Goal: Find specific page/section: Find specific page/section

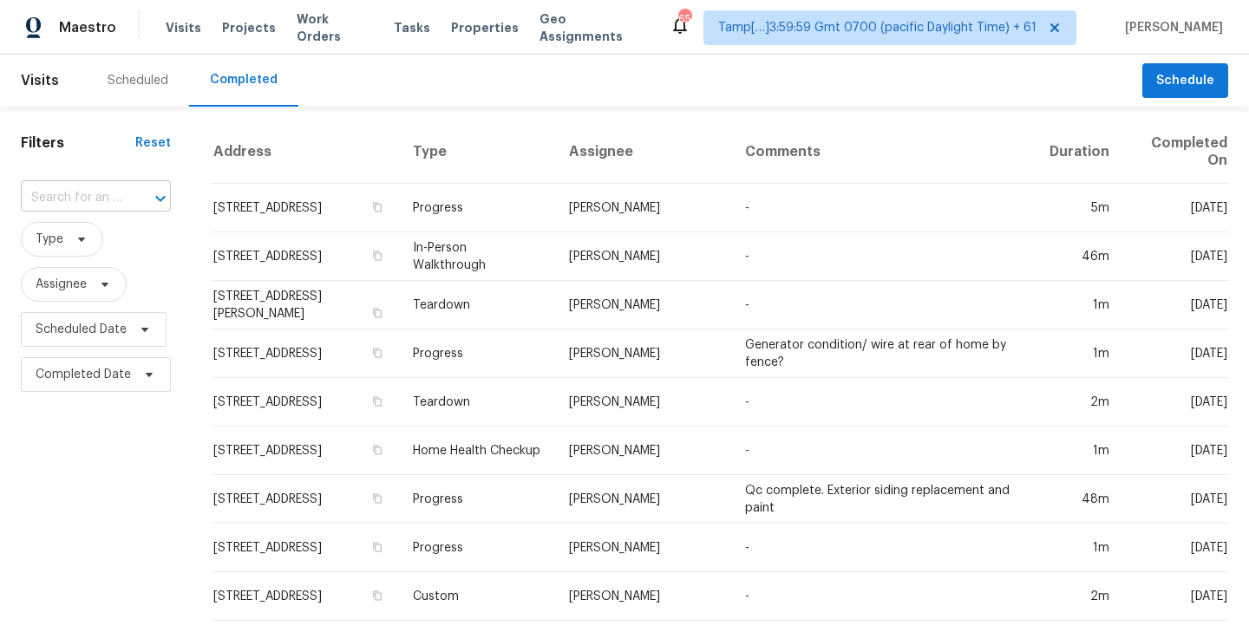
click at [59, 190] on input "text" at bounding box center [71, 198] width 101 height 27
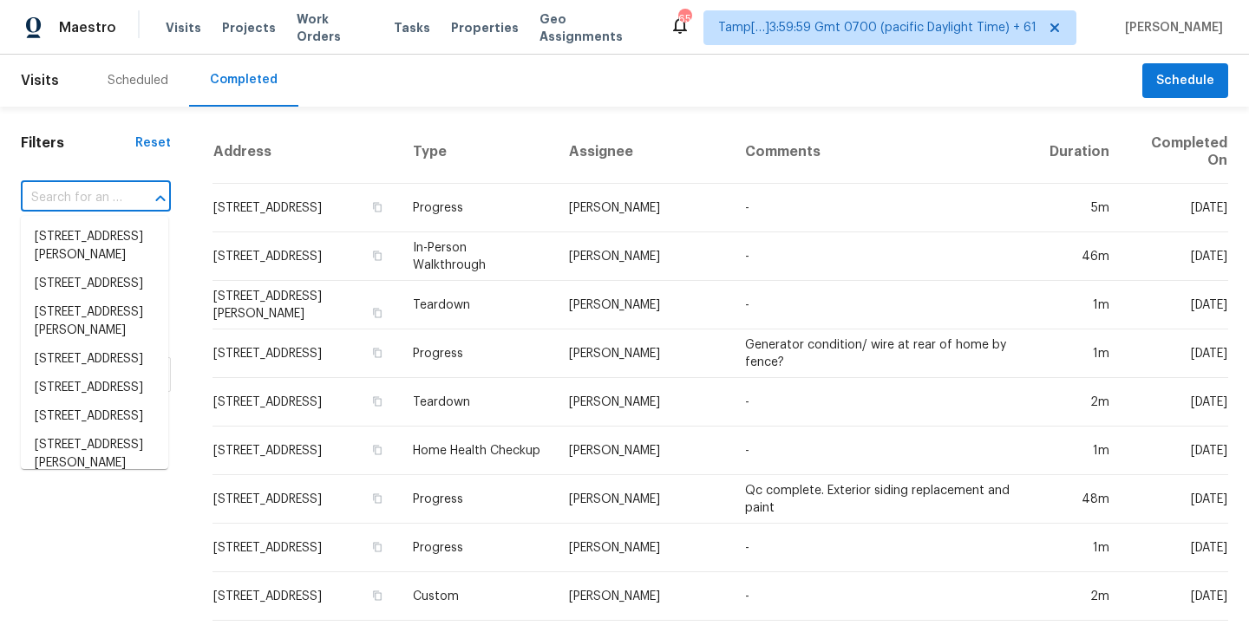
paste input "[STREET_ADDRESS][PERSON_NAME]"
type input "[STREET_ADDRESS][PERSON_NAME]"
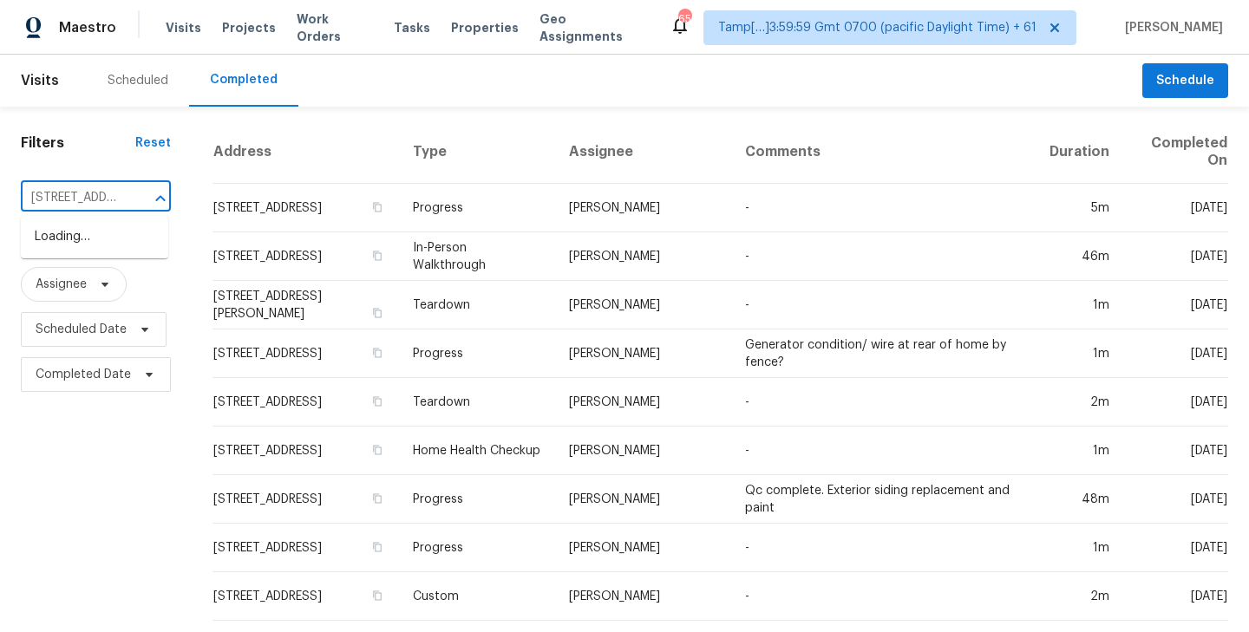
scroll to position [0, 86]
click at [61, 236] on li "[STREET_ADDRESS][PERSON_NAME]" at bounding box center [94, 246] width 147 height 47
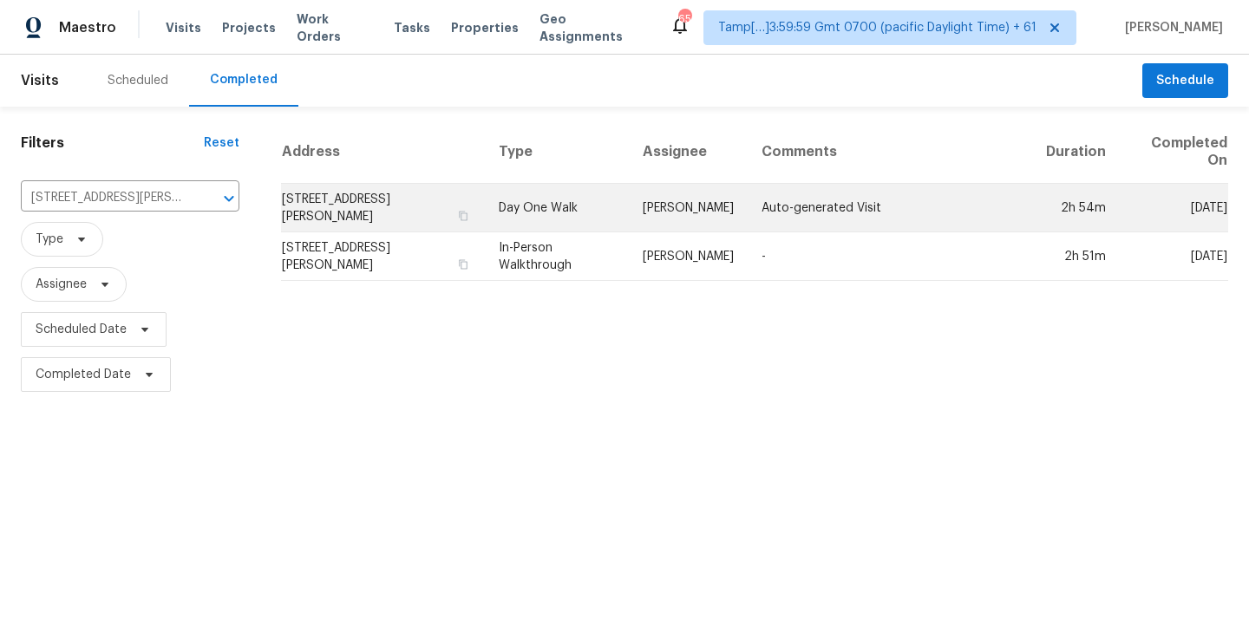
click at [365, 192] on td "[STREET_ADDRESS][PERSON_NAME]" at bounding box center [383, 208] width 204 height 49
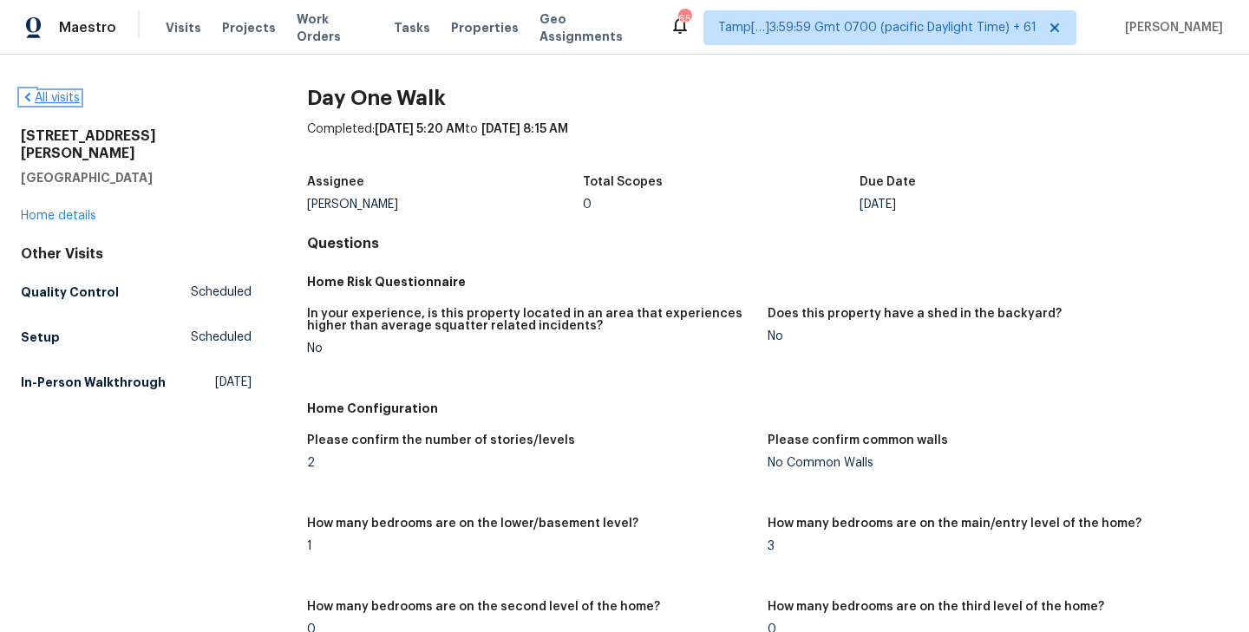
click at [51, 98] on link "All visits" at bounding box center [50, 98] width 59 height 12
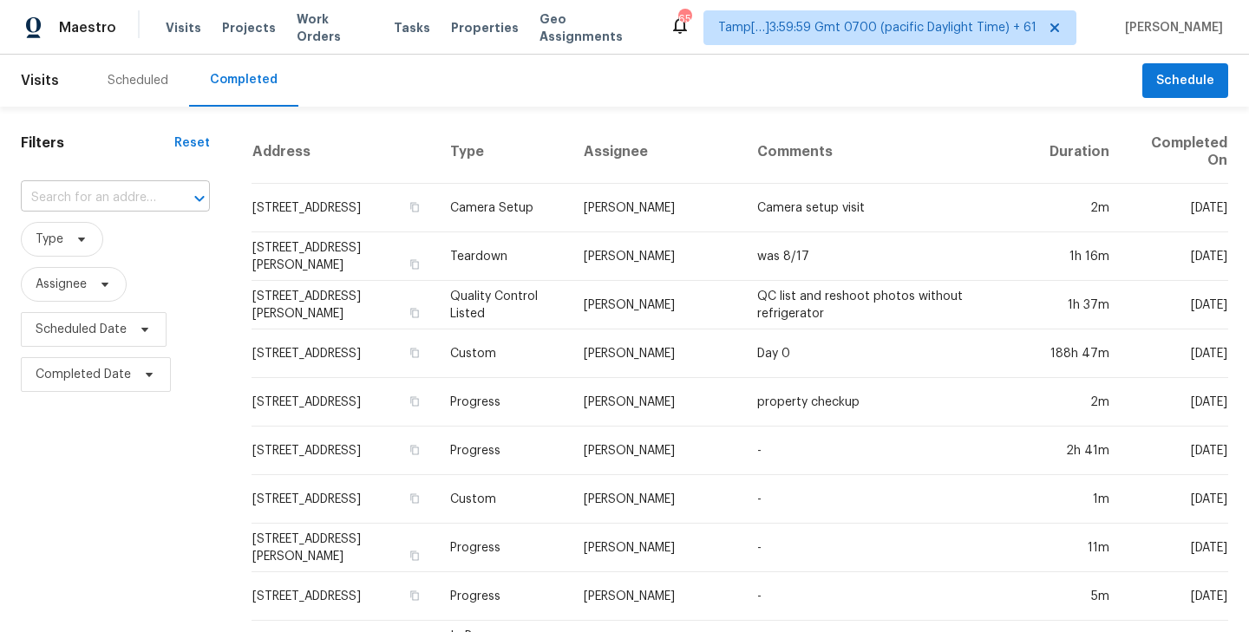
click at [71, 191] on input "text" at bounding box center [91, 198] width 140 height 27
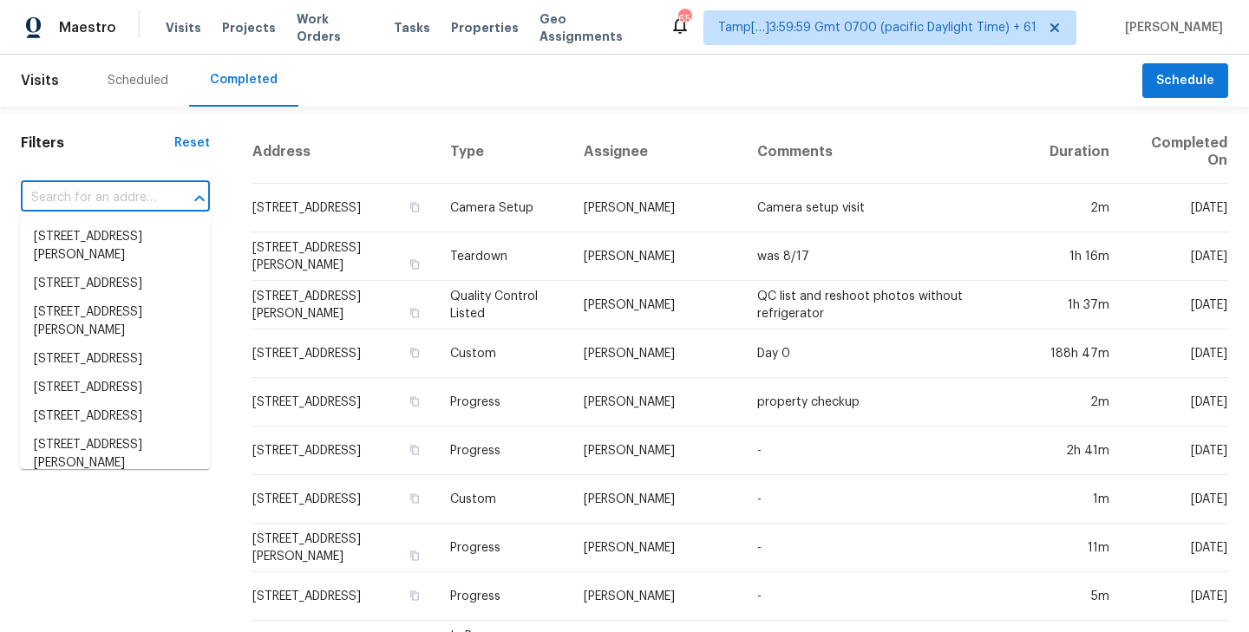
paste input "[STREET_ADDRESS][PERSON_NAME]"
type input "[STREET_ADDRESS][PERSON_NAME]"
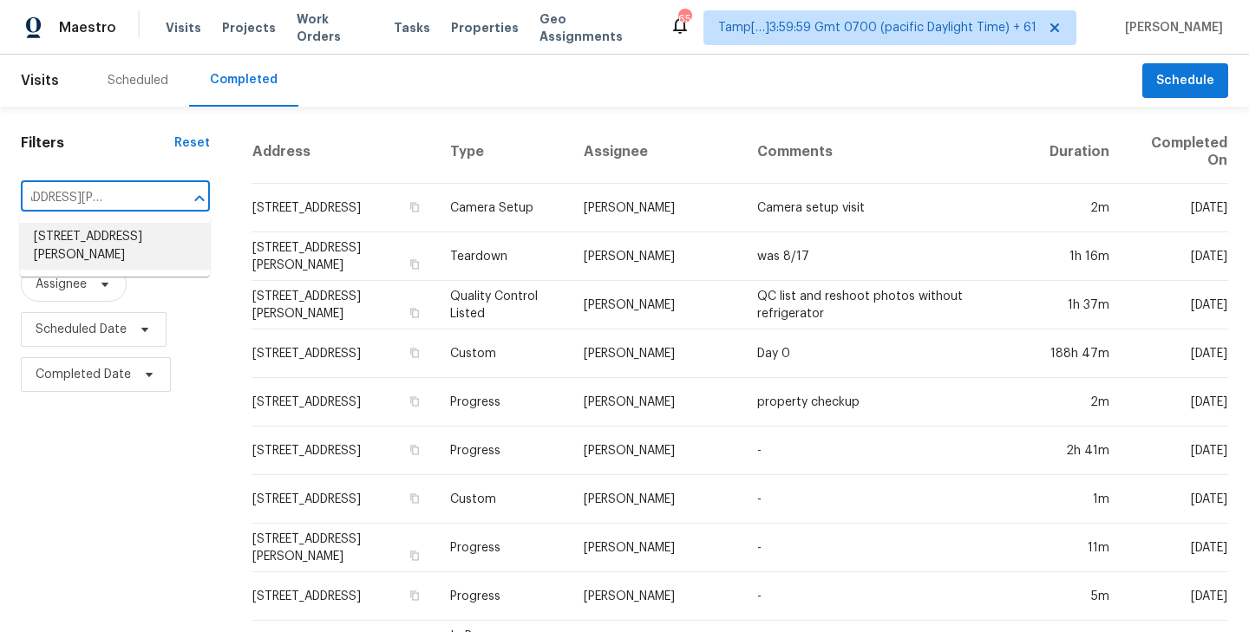
click at [95, 242] on li "[STREET_ADDRESS][PERSON_NAME]" at bounding box center [115, 246] width 190 height 47
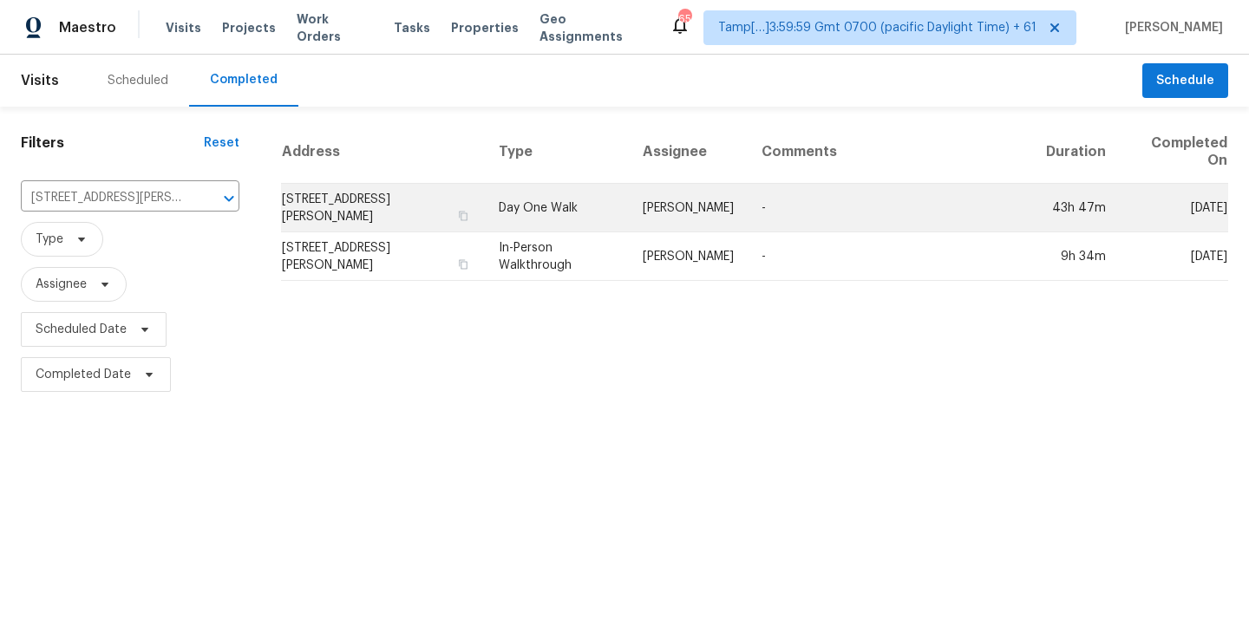
click at [395, 219] on td "[STREET_ADDRESS][PERSON_NAME]" at bounding box center [383, 208] width 204 height 49
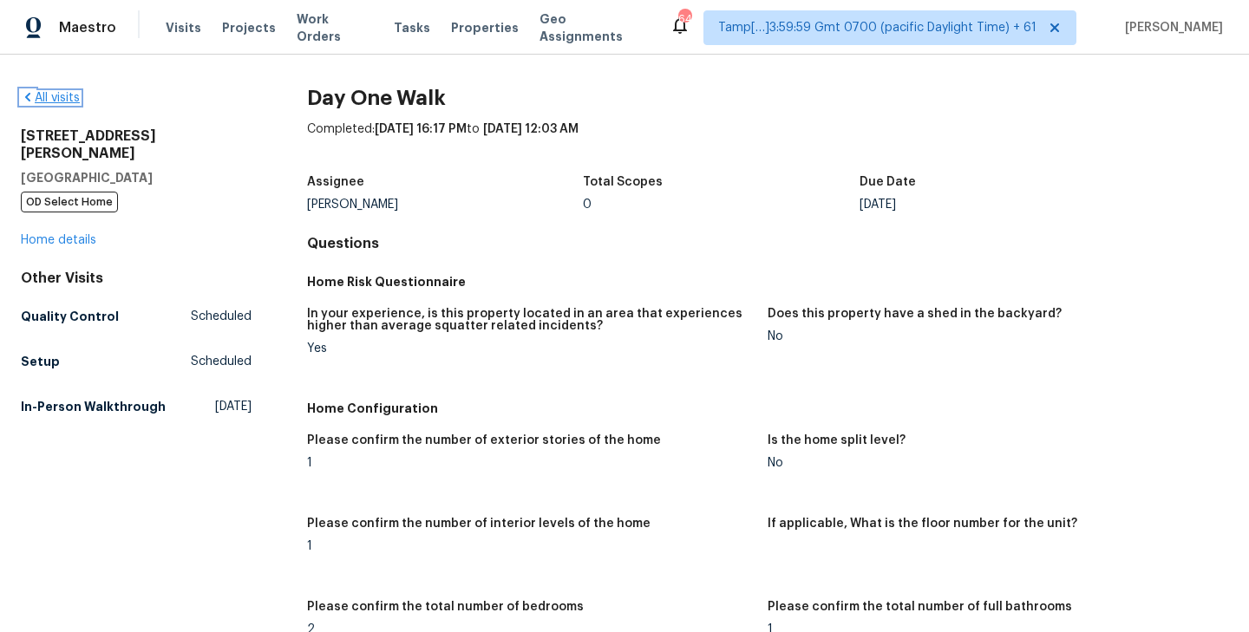
click at [67, 97] on link "All visits" at bounding box center [50, 98] width 59 height 12
